Goal: Transaction & Acquisition: Book appointment/travel/reservation

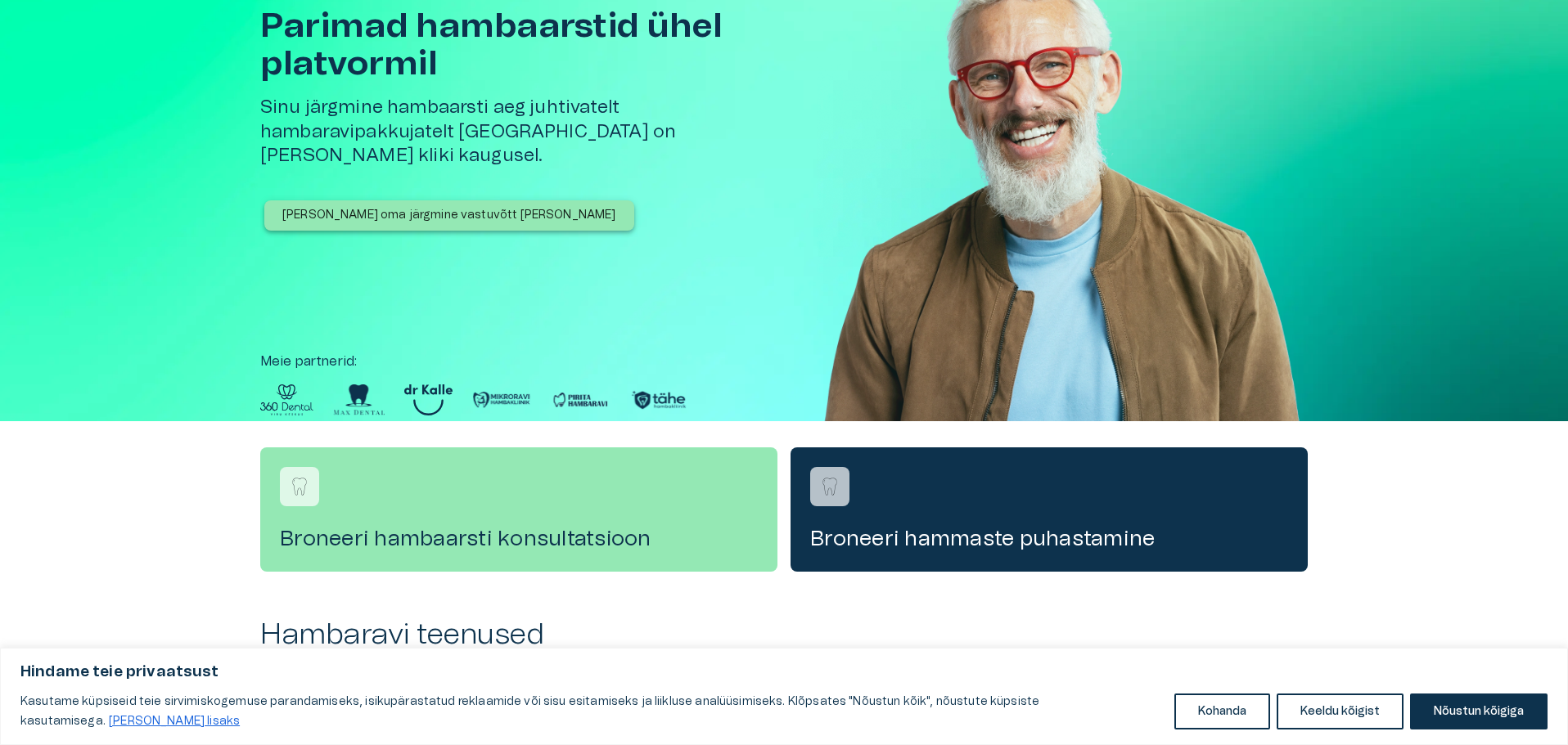
scroll to position [163, 0]
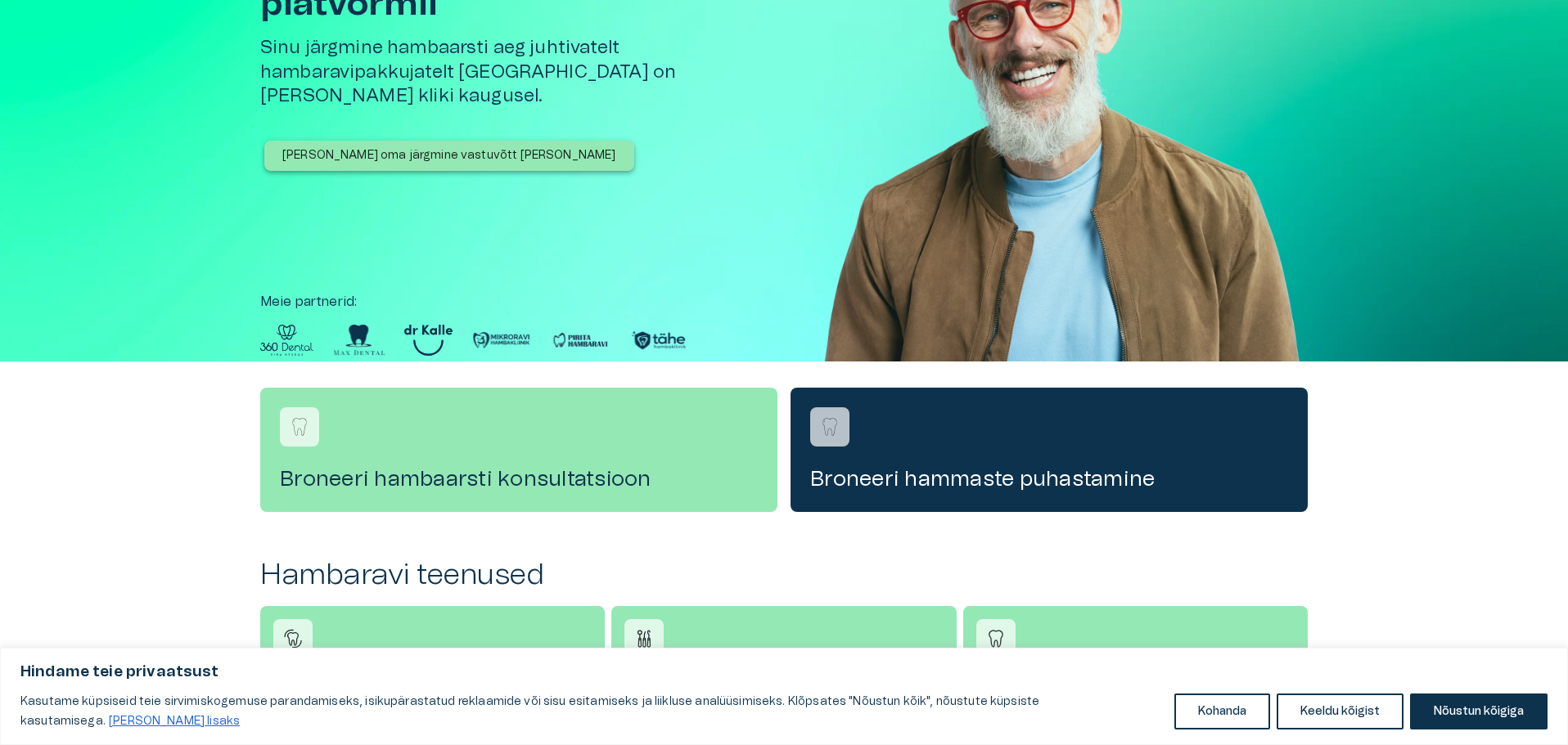
click at [1466, 704] on button "Nõustun kõigiga" at bounding box center [1478, 711] width 138 height 36
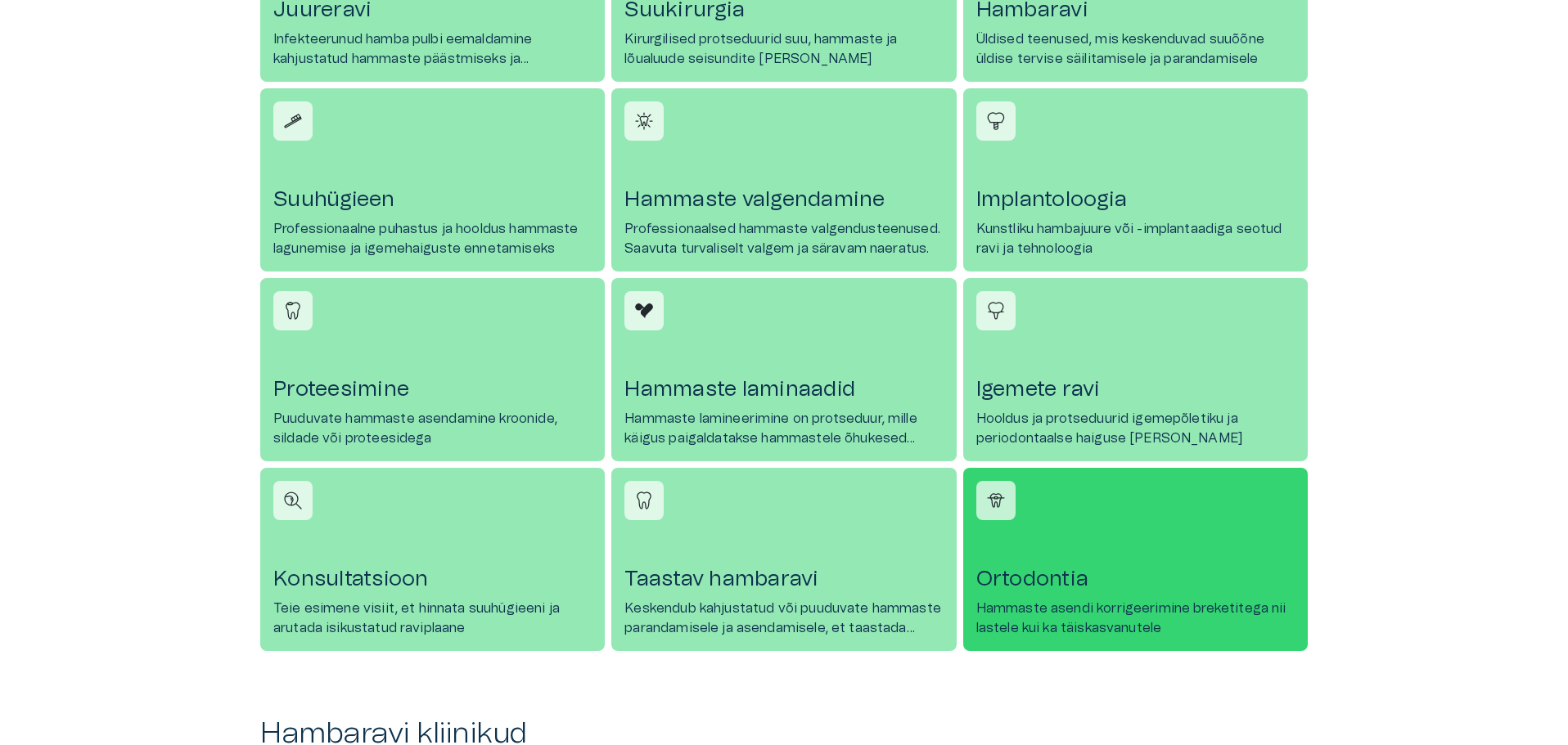
scroll to position [899, 0]
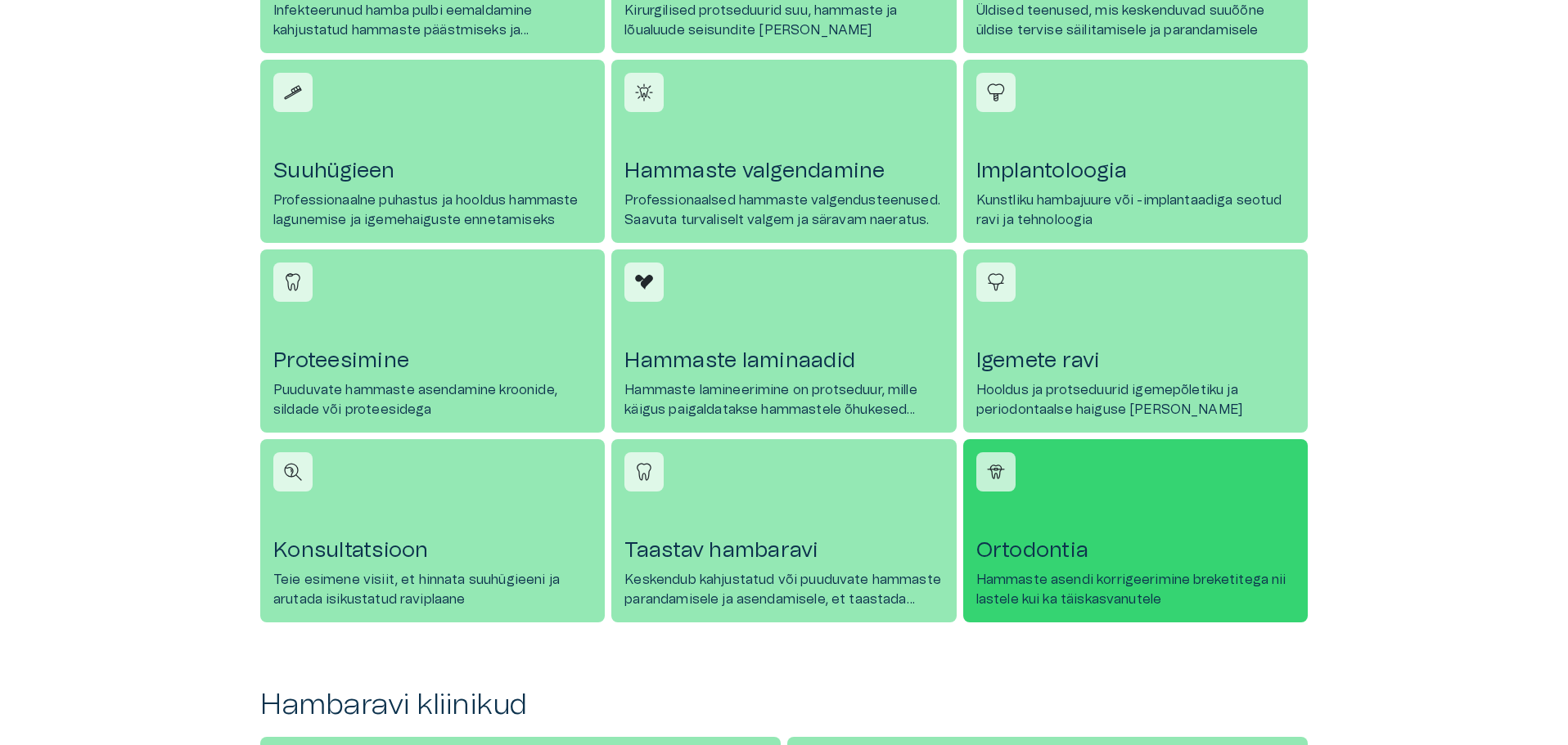
click at [1076, 527] on link "Ortodontia Hammaste asendi korrigeerimine breketitega nii lastele kui ka täiska…" at bounding box center [1134, 530] width 344 height 183
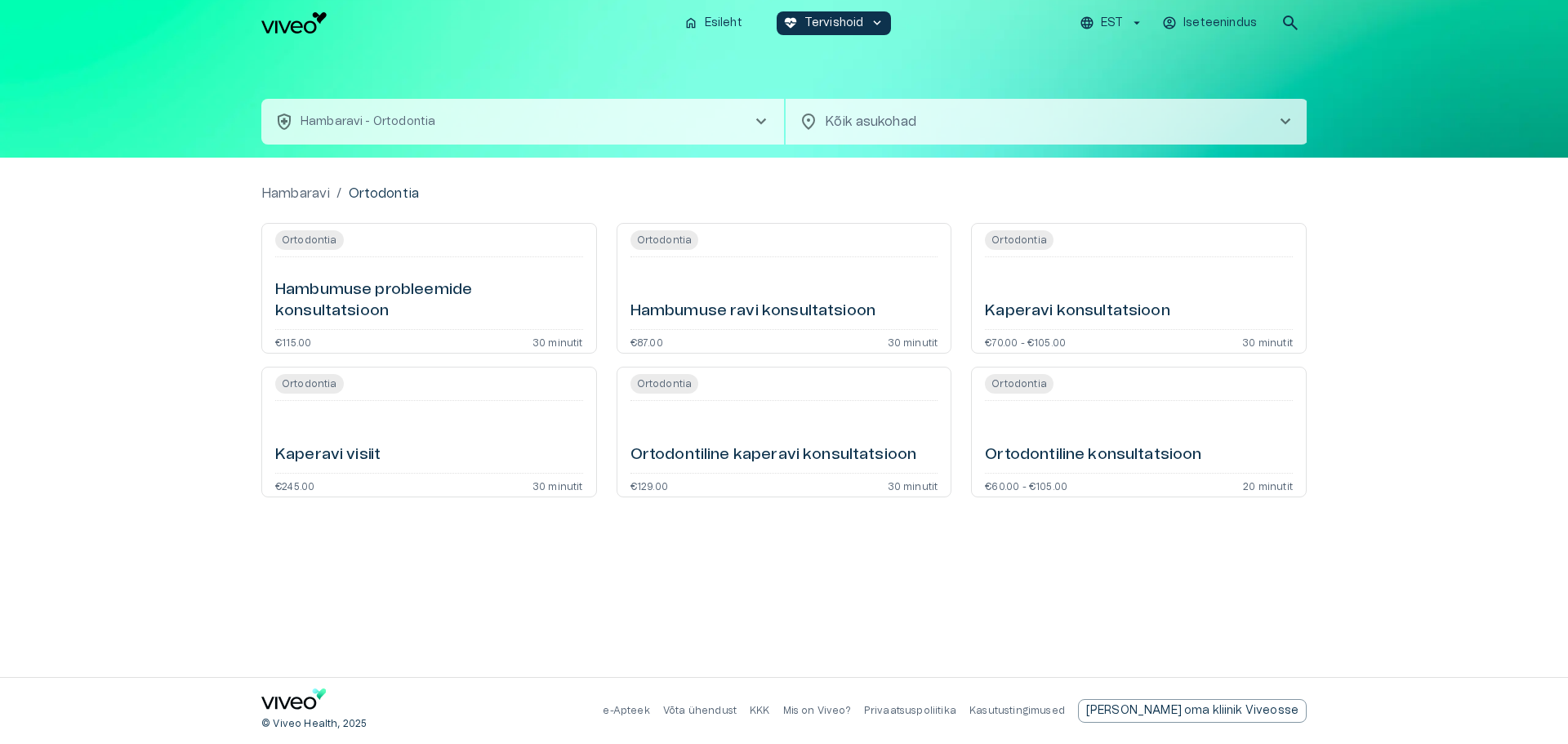
click at [1153, 448] on h6 "Ortodontiline konsultatsioon" at bounding box center [1092, 455] width 216 height 22
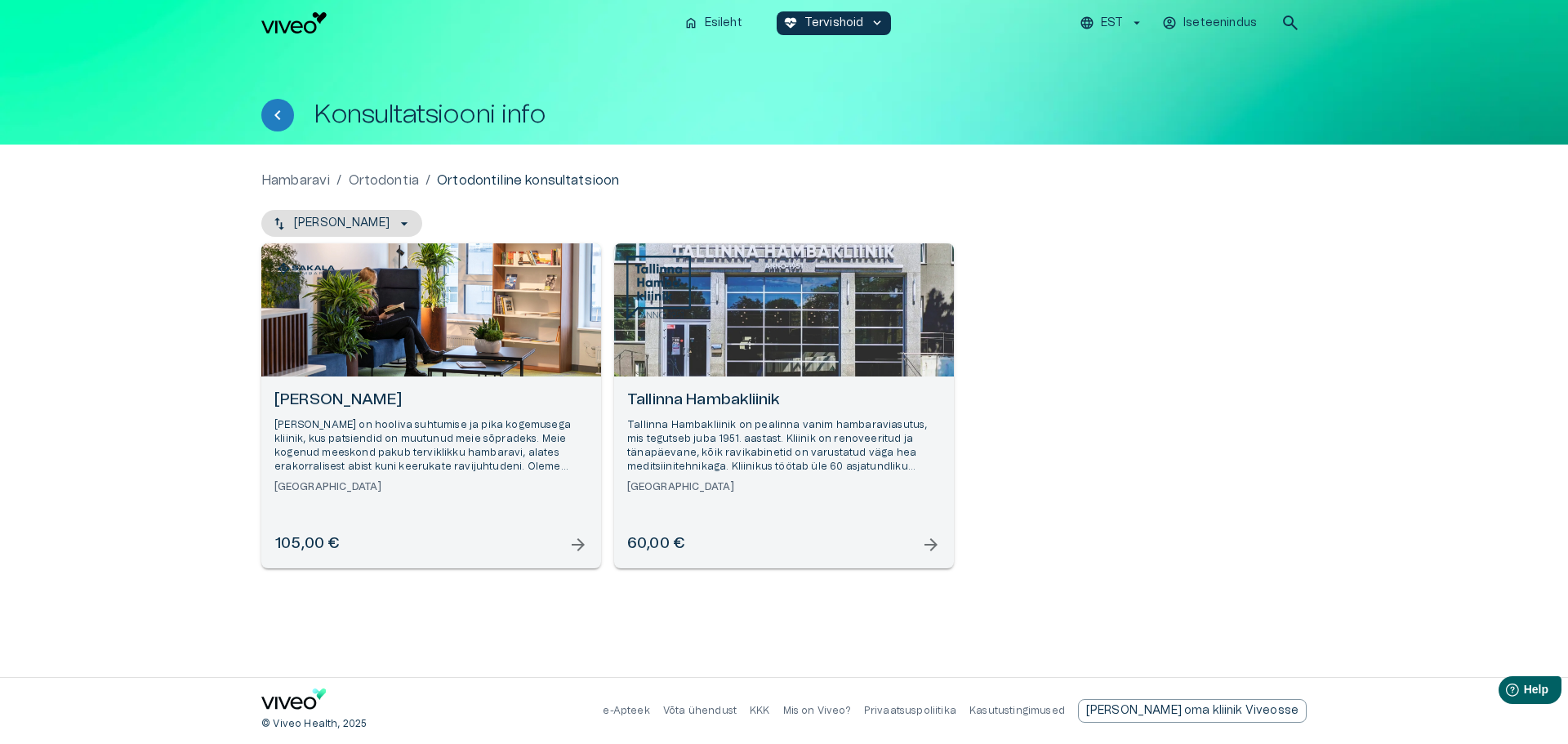
click at [933, 545] on span "arrow_forward" at bounding box center [931, 545] width 20 height 20
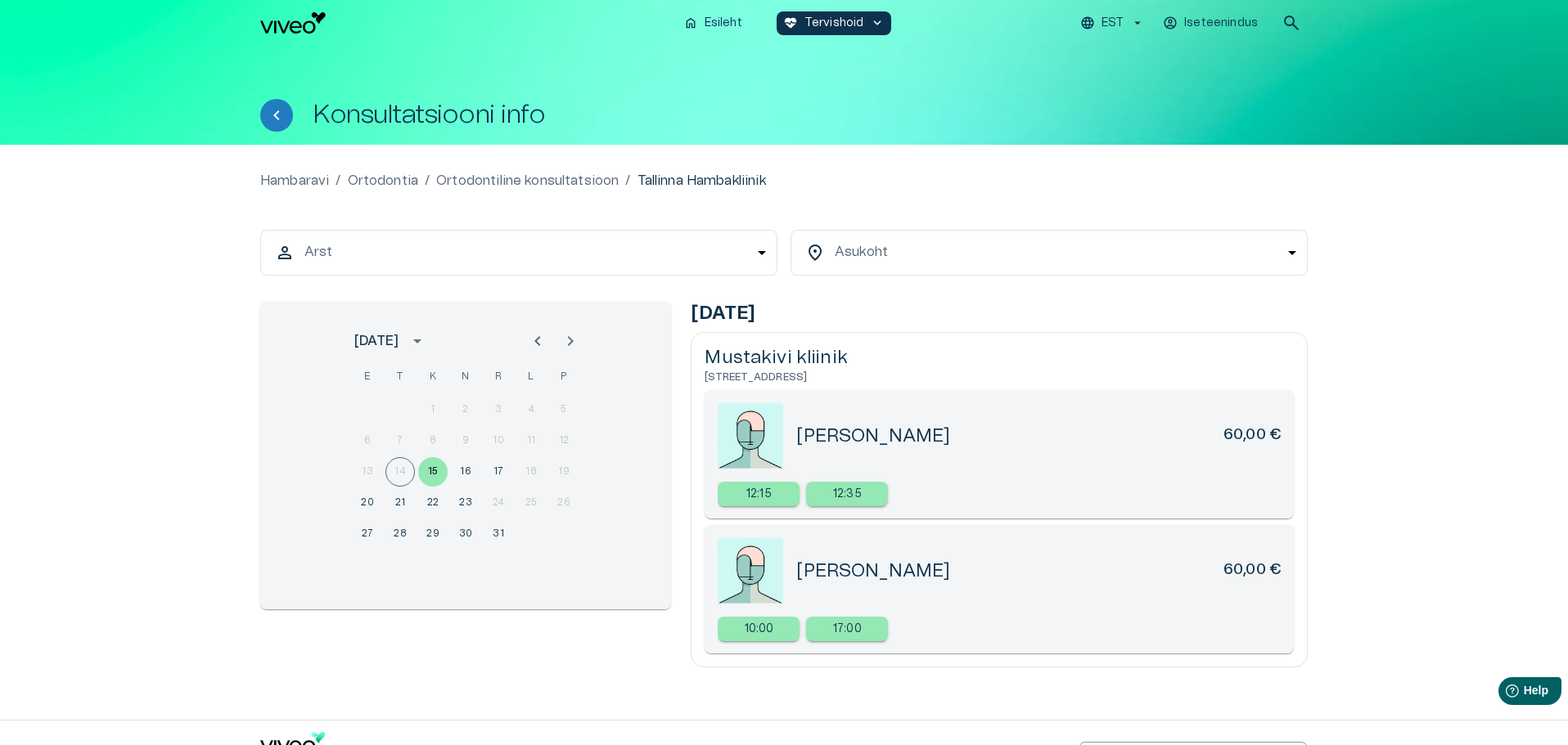
drag, startPoint x: 948, startPoint y: 434, endPoint x: 802, endPoint y: 440, distance: 146.1
click at [802, 440] on div "[PERSON_NAME] 60,00 €" at bounding box center [1038, 436] width 484 height 24
copy h5 "[PERSON_NAME]"
drag, startPoint x: 896, startPoint y: 578, endPoint x: 791, endPoint y: 576, distance: 105.0
click at [791, 576] on div "[PERSON_NAME] 60,00 €" at bounding box center [998, 570] width 563 height 65
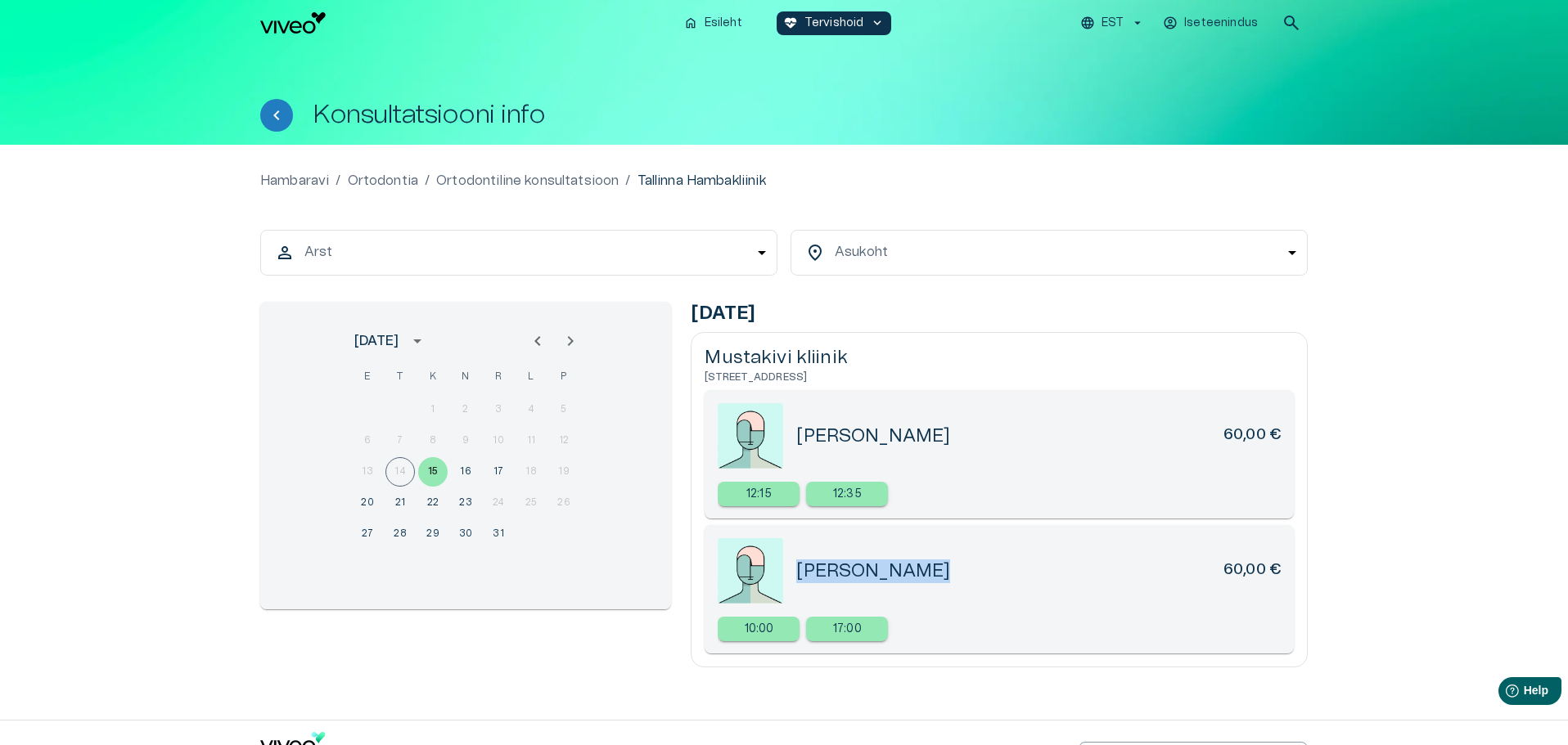
copy h5 "[PERSON_NAME]"
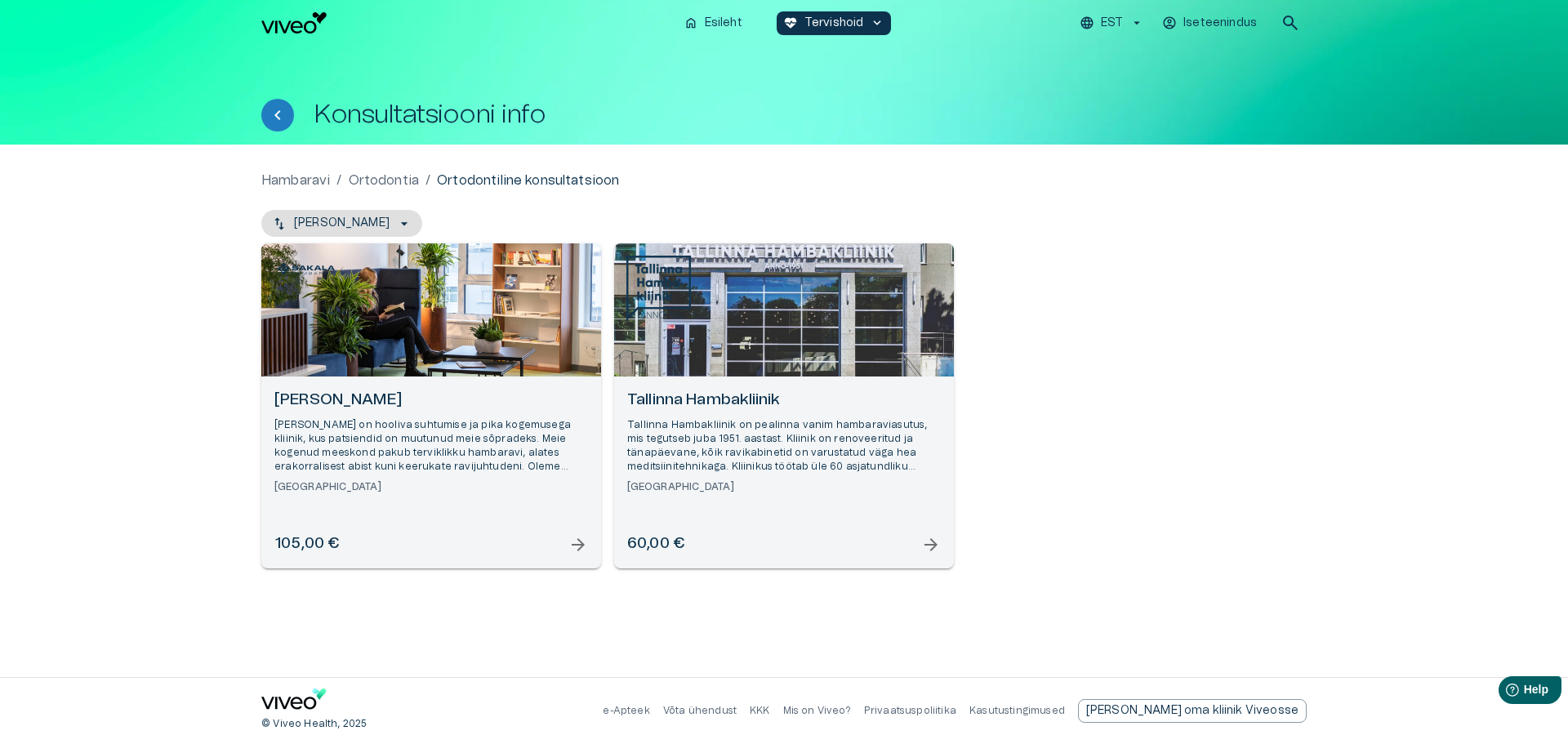
click at [581, 543] on span "arrow_forward" at bounding box center [578, 545] width 20 height 20
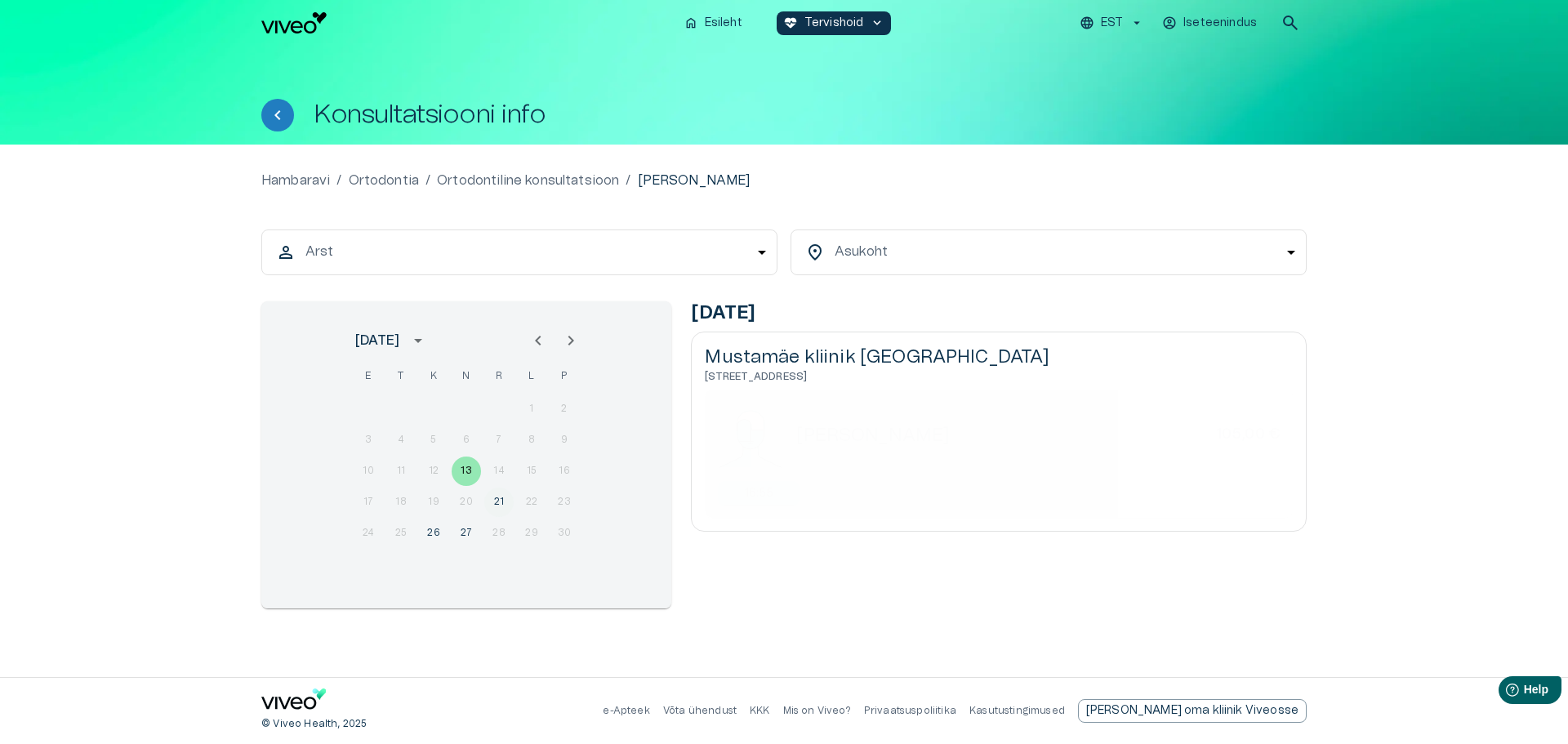
click at [497, 501] on button "21" at bounding box center [499, 502] width 30 height 30
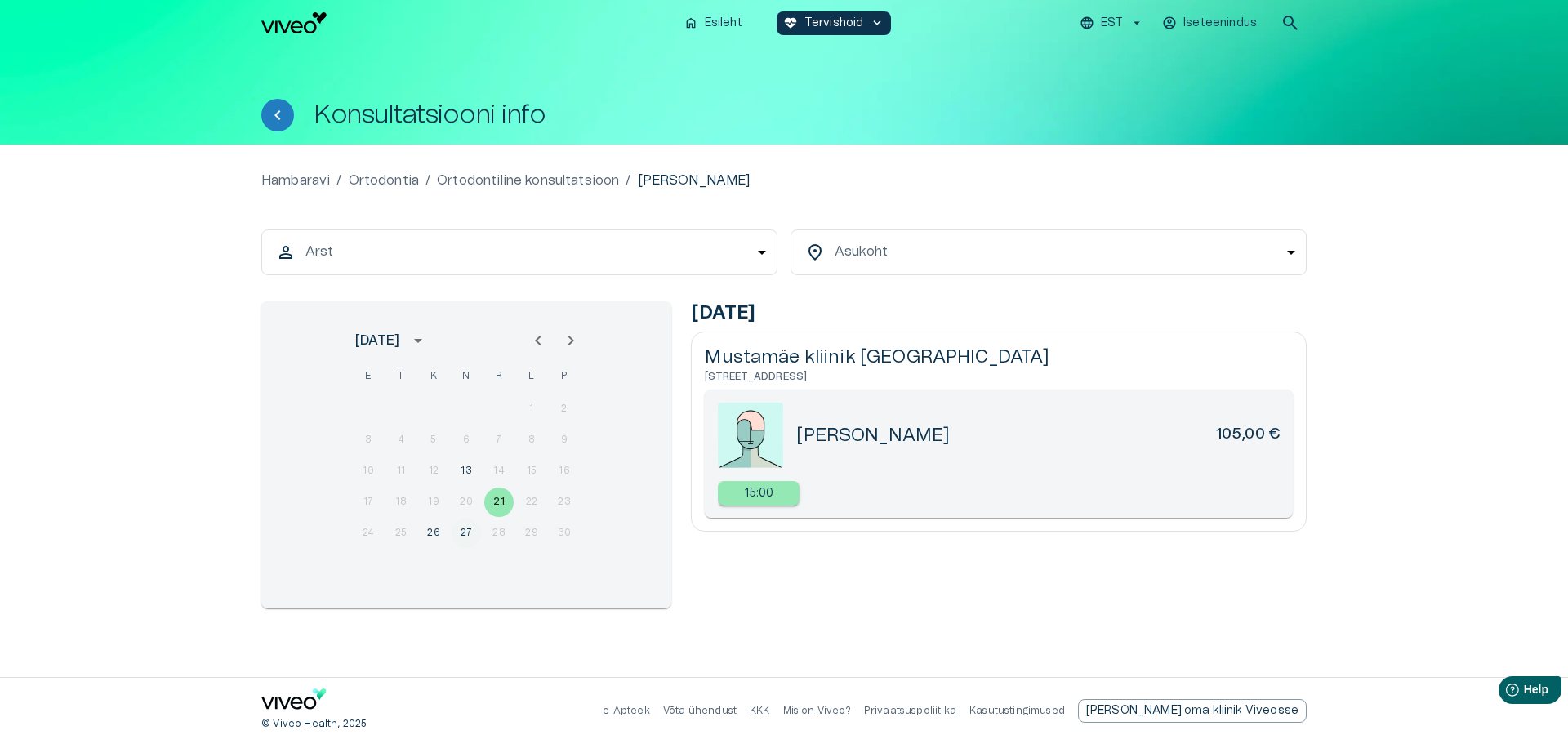
click at [465, 538] on button "27" at bounding box center [467, 534] width 30 height 30
click at [427, 534] on button "26" at bounding box center [434, 534] width 30 height 30
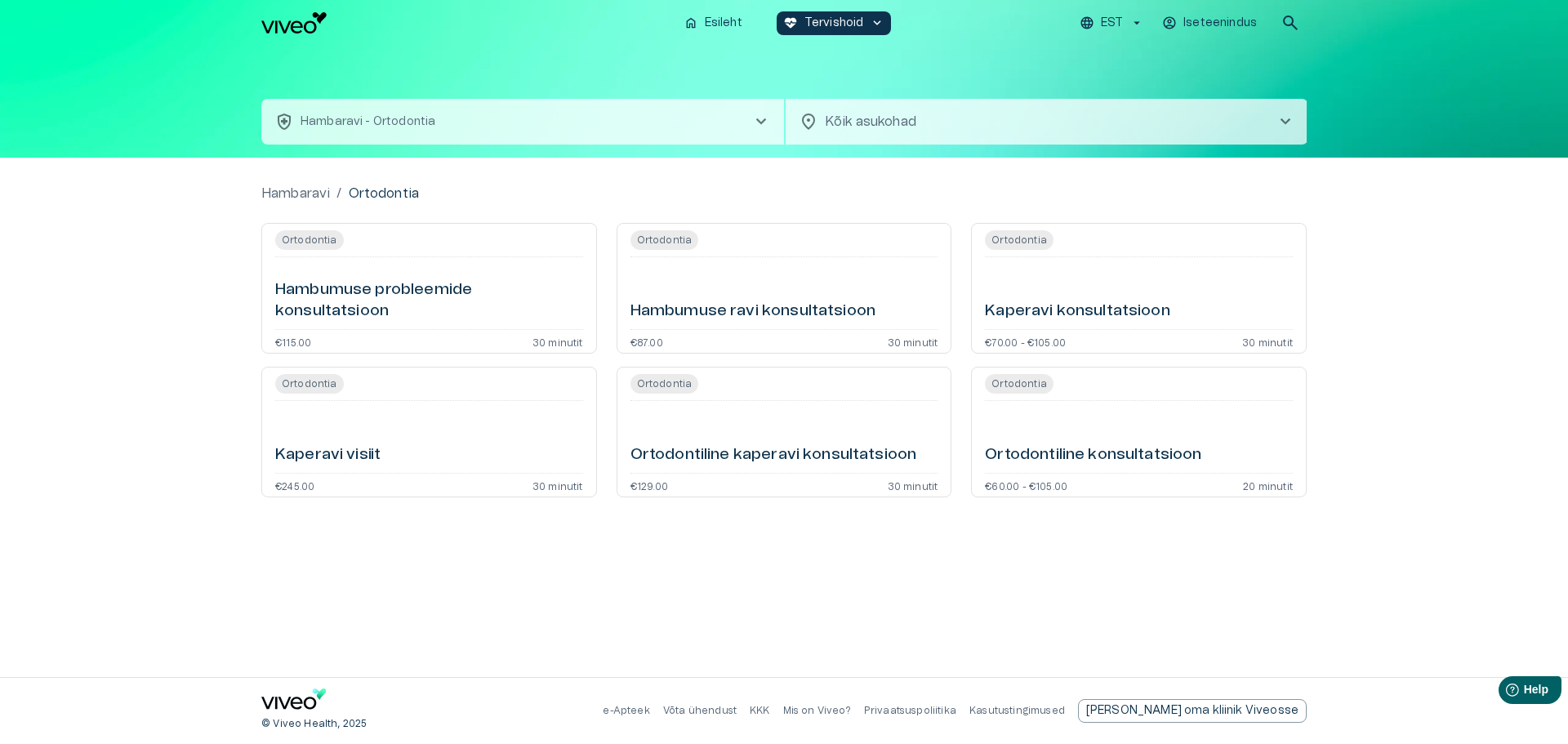
click at [842, 317] on h6 "Hambumuse ravi konsultatsioon" at bounding box center [753, 311] width 245 height 22
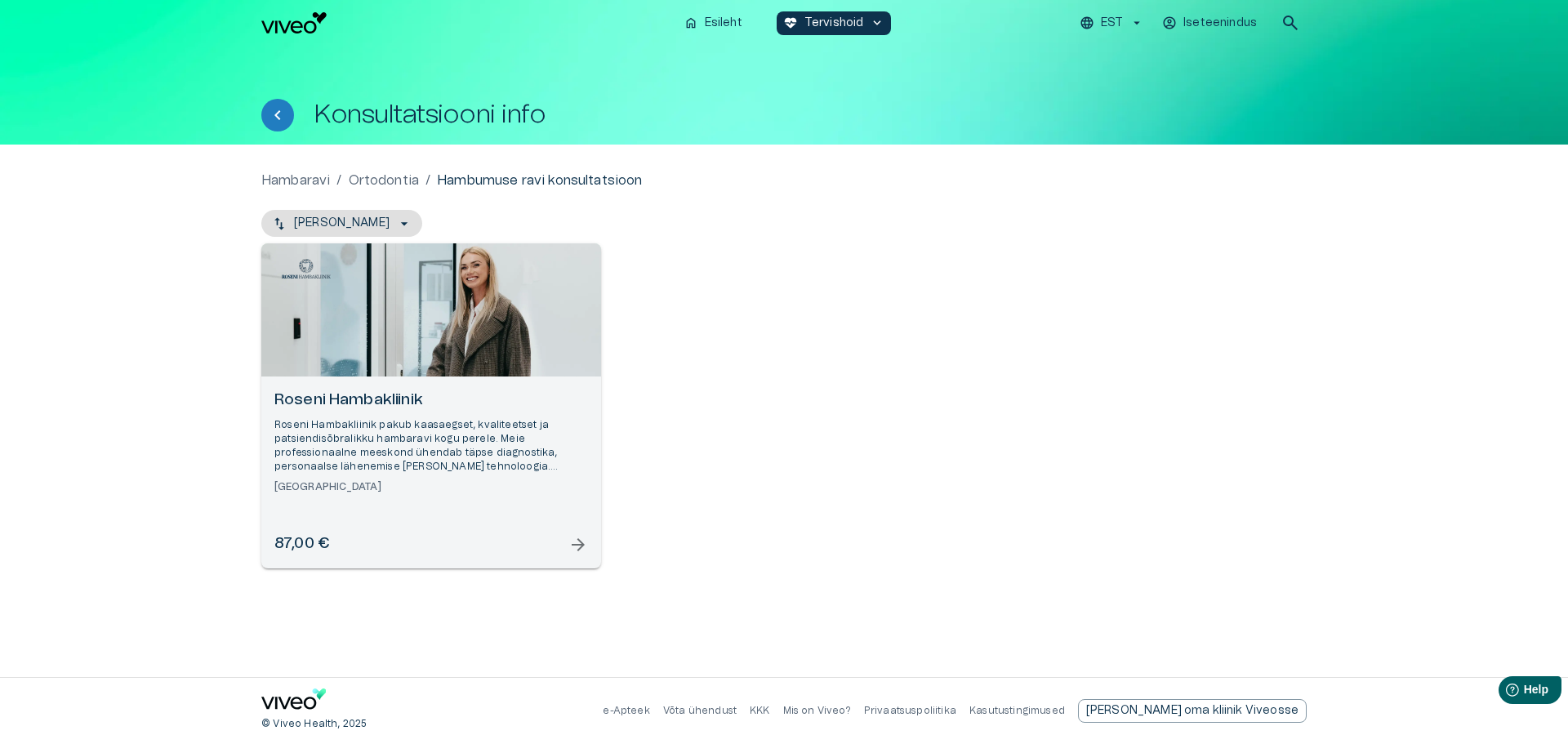
click at [400, 404] on h6 "Roseni Hambakliinik" at bounding box center [431, 401] width 314 height 22
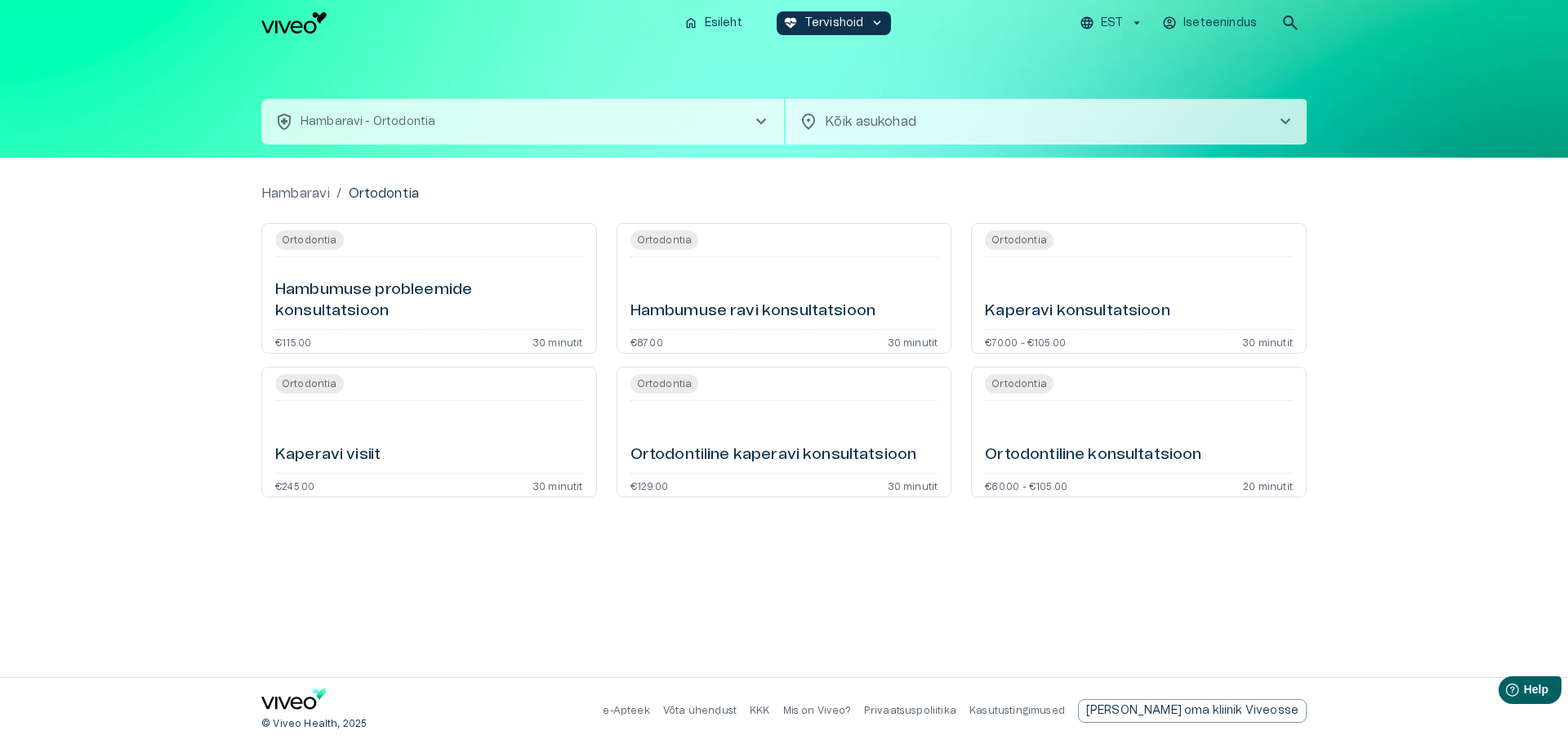
click at [368, 305] on h6 "Hambumuse probleemide konsultatsioon" at bounding box center [429, 300] width 308 height 43
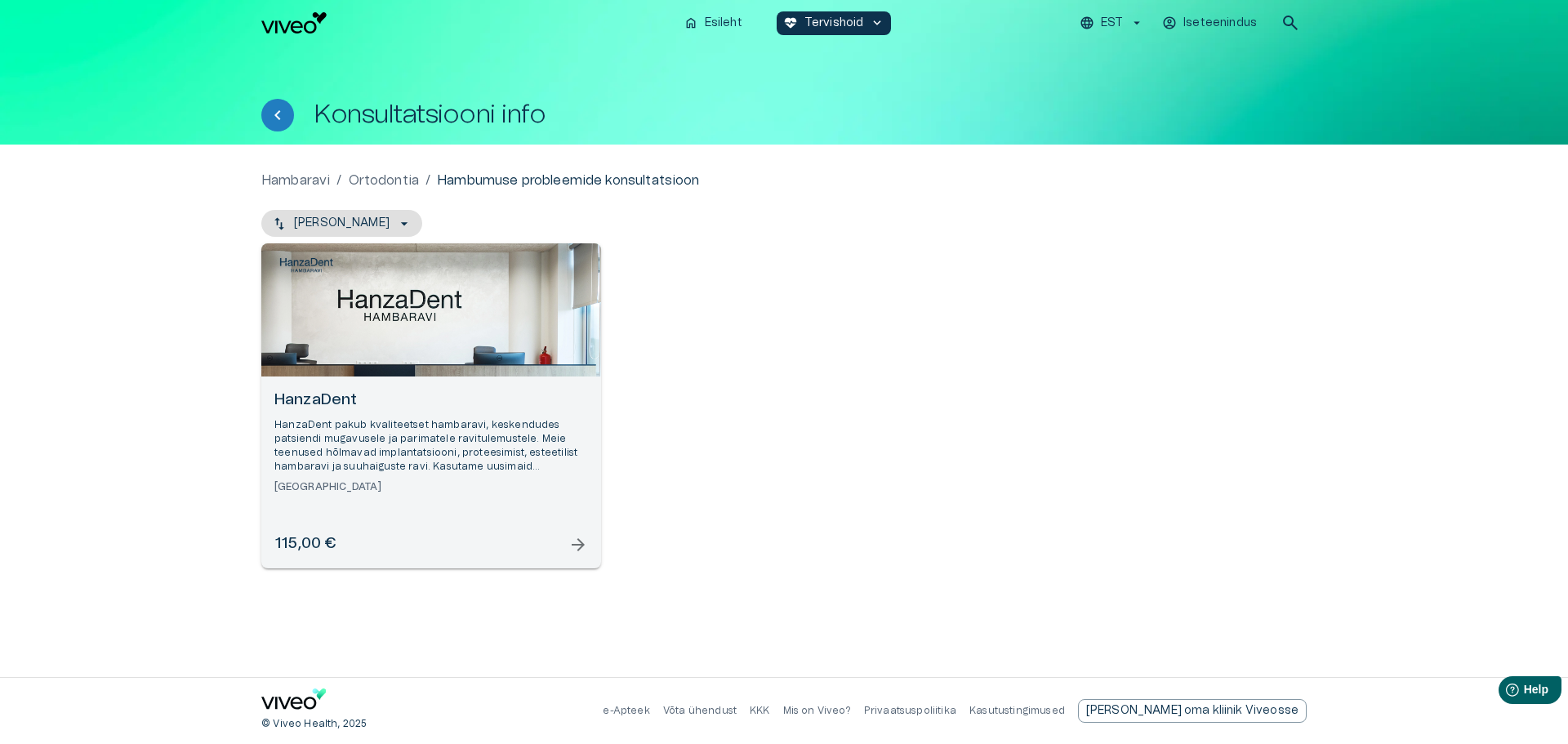
click at [321, 405] on h6 "HanzaDent" at bounding box center [431, 401] width 314 height 22
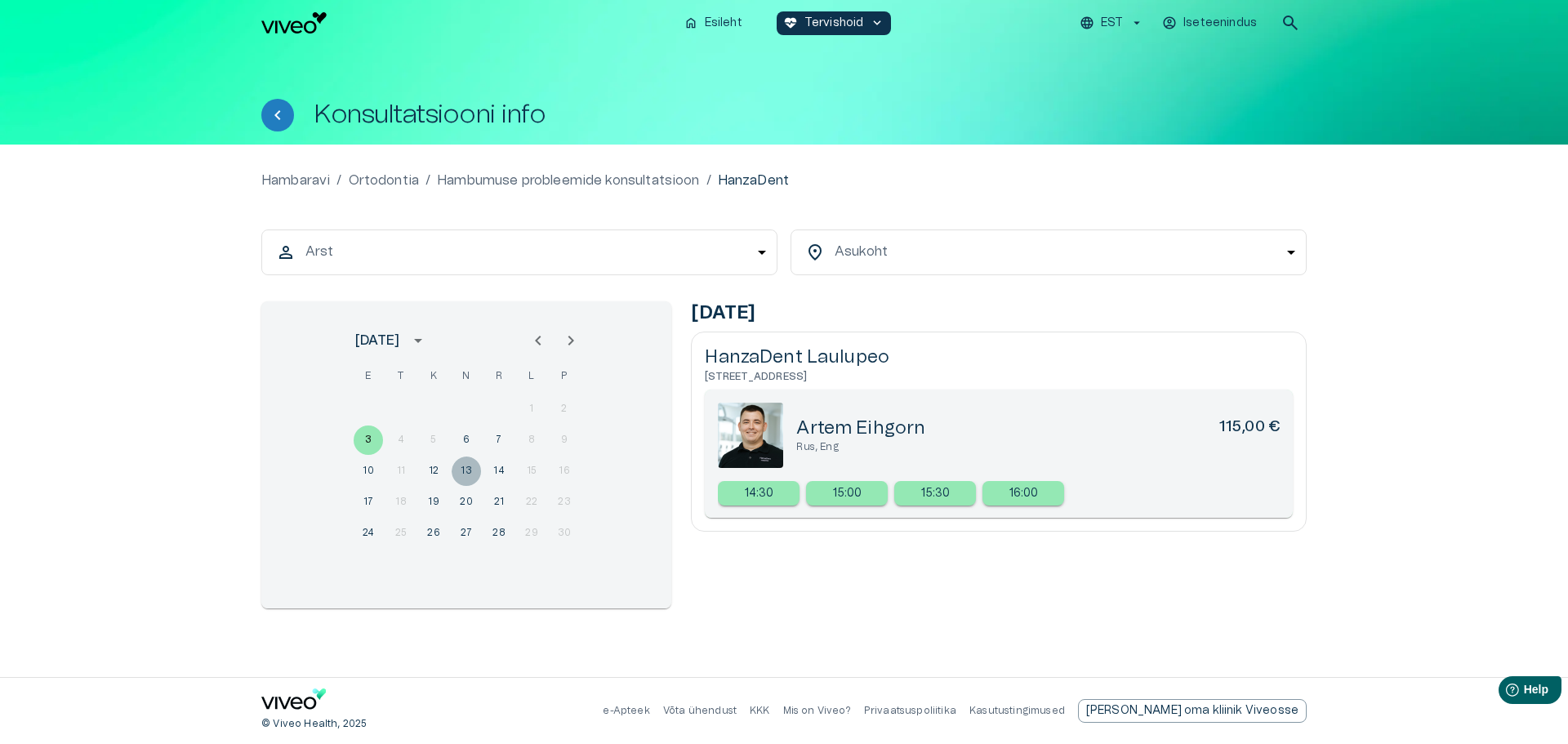
click at [466, 464] on button "13" at bounding box center [467, 472] width 30 height 30
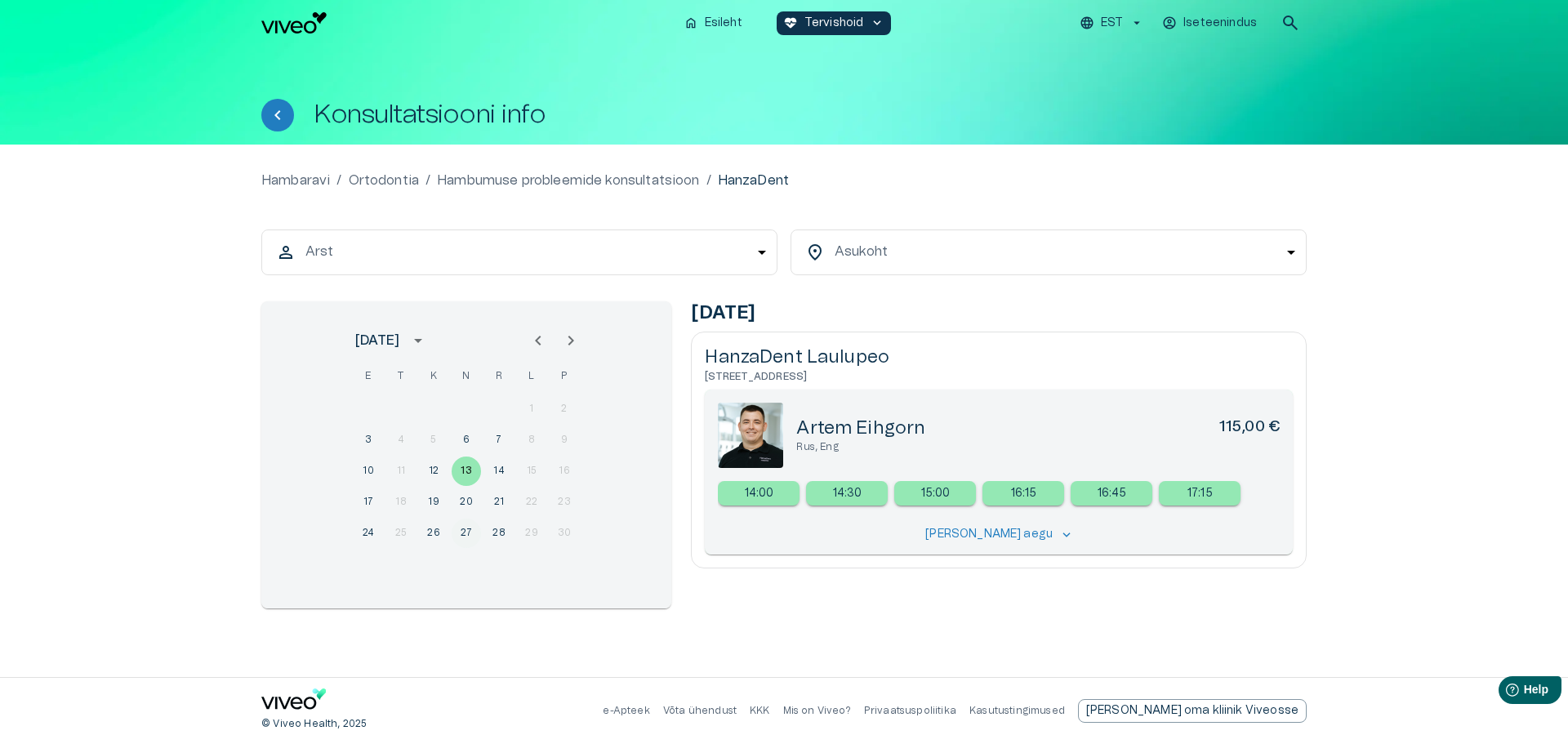
click at [464, 534] on button "27" at bounding box center [467, 534] width 30 height 30
click at [369, 533] on button "24" at bounding box center [368, 534] width 30 height 30
